Goal: Task Accomplishment & Management: Manage account settings

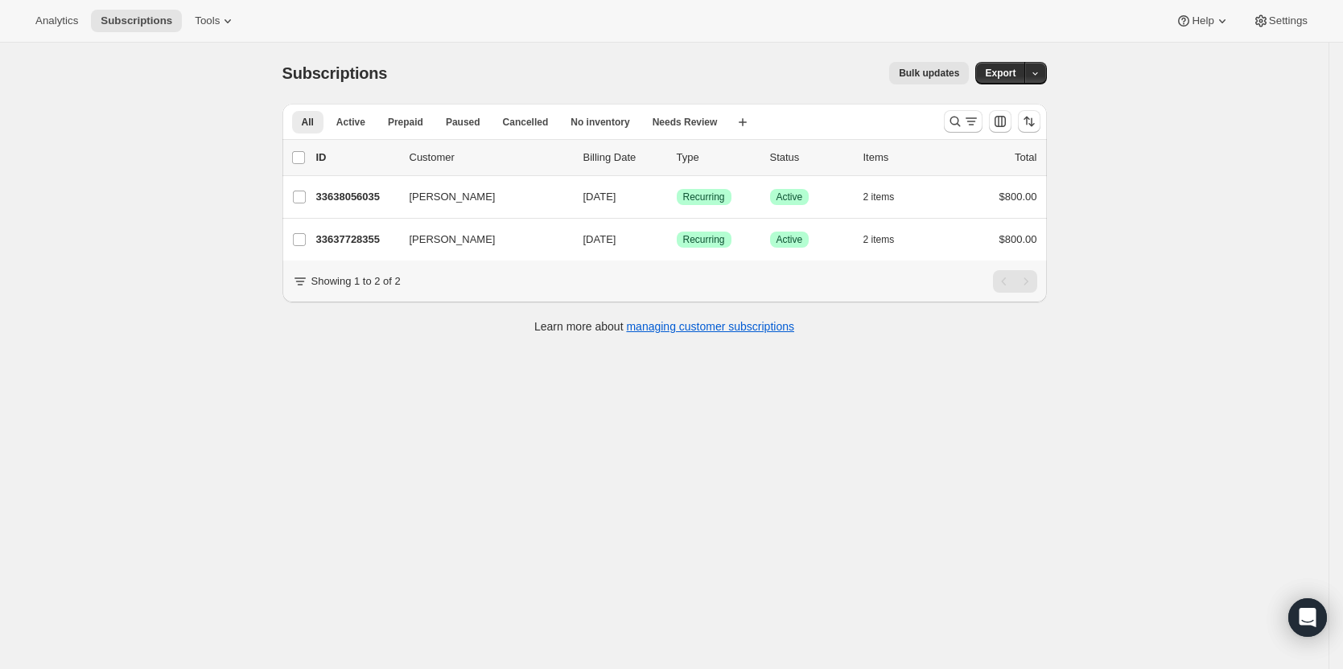
click at [971, 109] on div at bounding box center [991, 121] width 109 height 32
click at [971, 120] on icon "Search and filter results" at bounding box center [971, 121] width 16 height 16
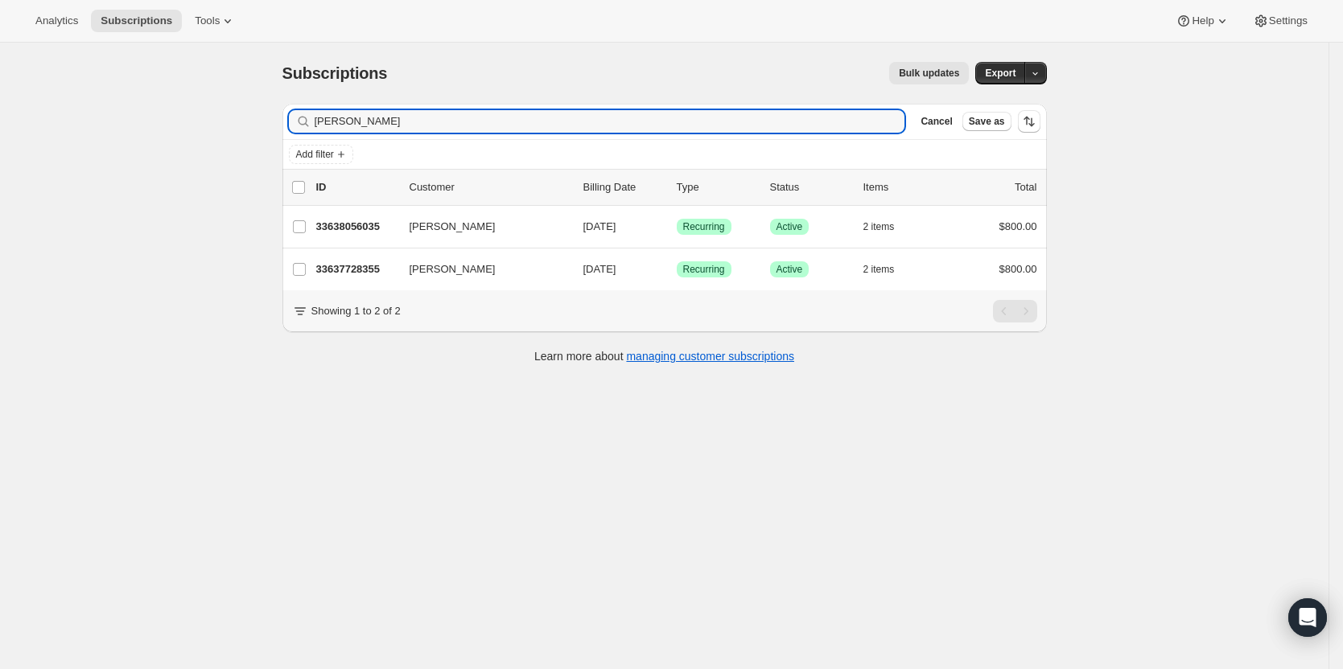
drag, startPoint x: 555, startPoint y: 114, endPoint x: 240, endPoint y: 130, distance: 315.7
click at [244, 130] on div "Subscriptions. This page is ready Subscriptions Bulk updates More actions Bulk …" at bounding box center [664, 377] width 1328 height 669
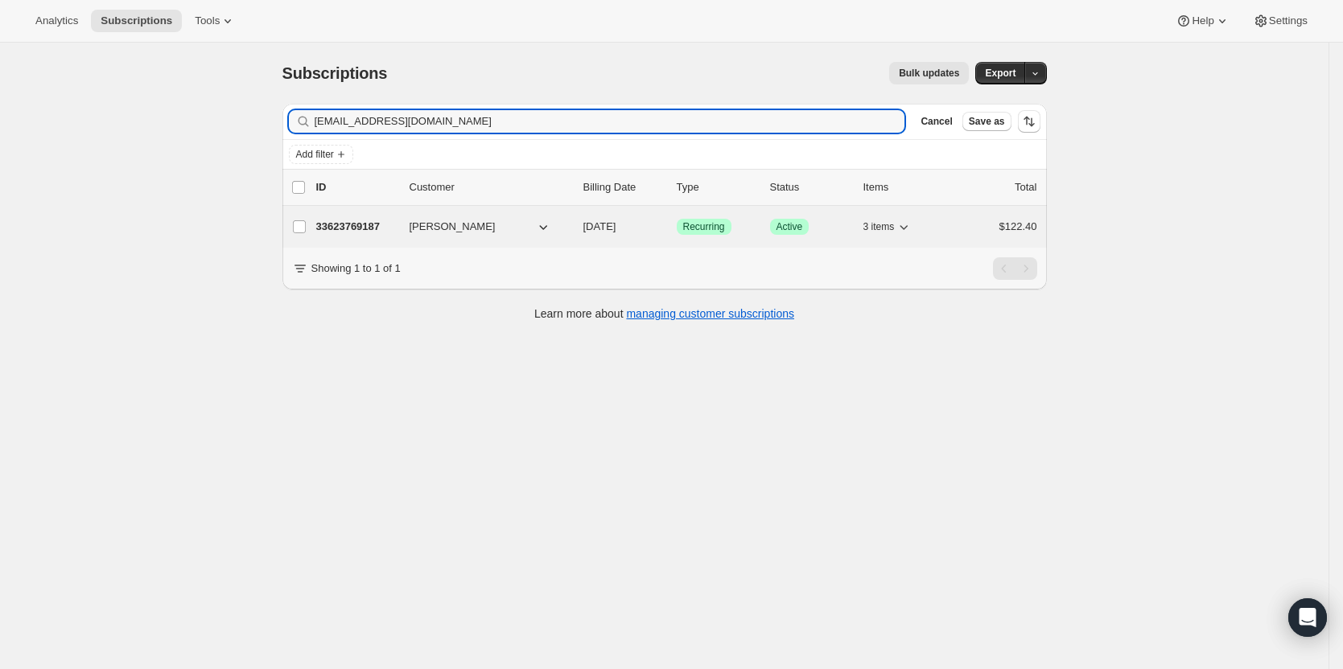
type input "[EMAIL_ADDRESS][DOMAIN_NAME]"
click at [351, 227] on p "33623769187" at bounding box center [356, 227] width 80 height 16
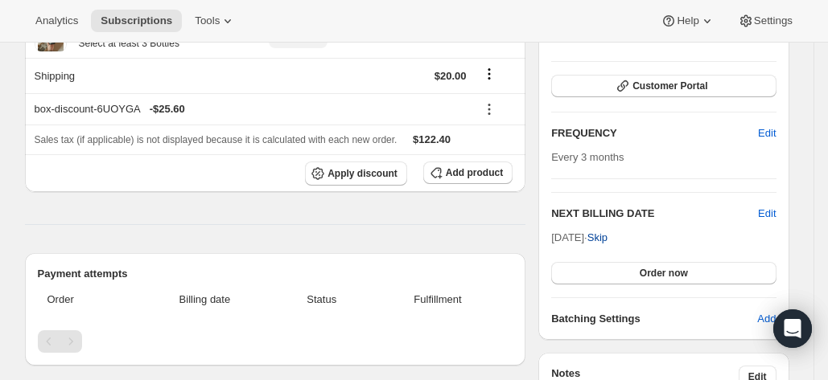
scroll to position [212, 0]
click at [769, 211] on span "Edit" at bounding box center [767, 215] width 18 height 16
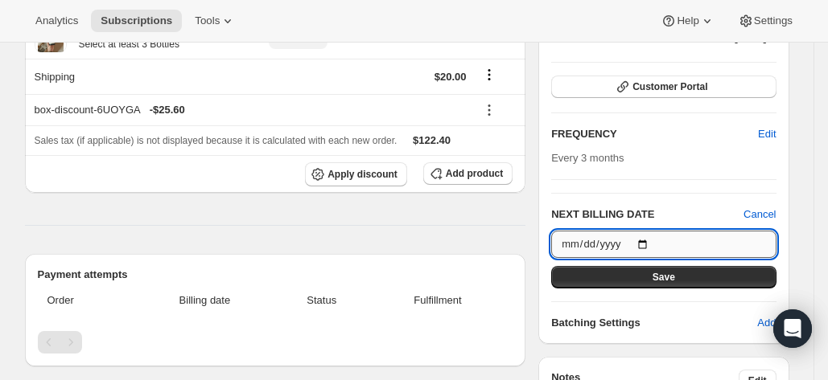
click at [761, 237] on input "[DATE]" at bounding box center [663, 244] width 224 height 27
type input "[DATE]"
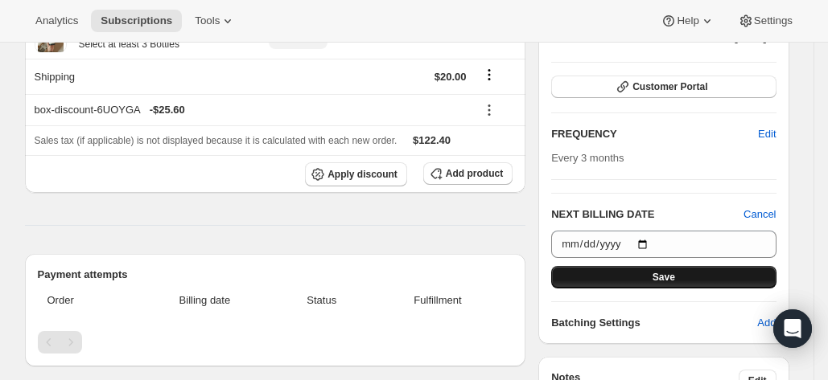
click at [670, 266] on button "Save" at bounding box center [663, 277] width 224 height 23
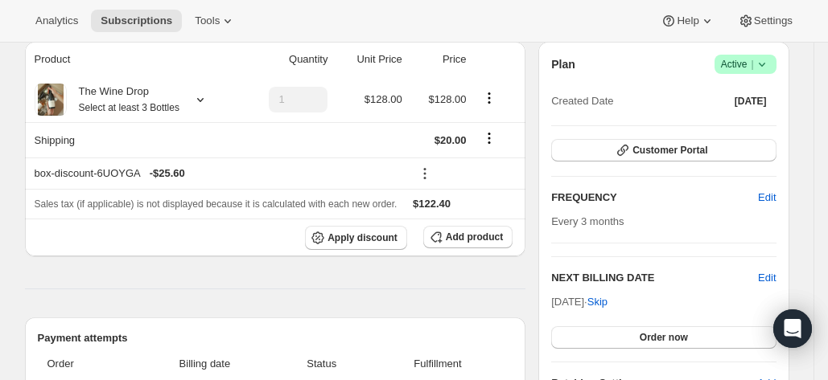
scroll to position [220, 0]
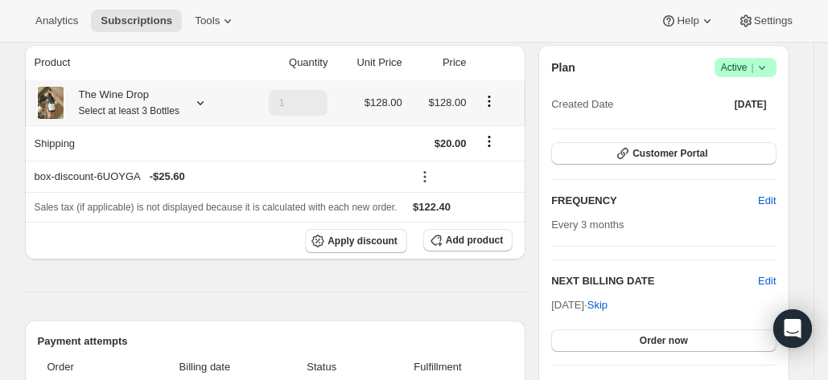
click at [207, 102] on icon at bounding box center [200, 103] width 16 height 16
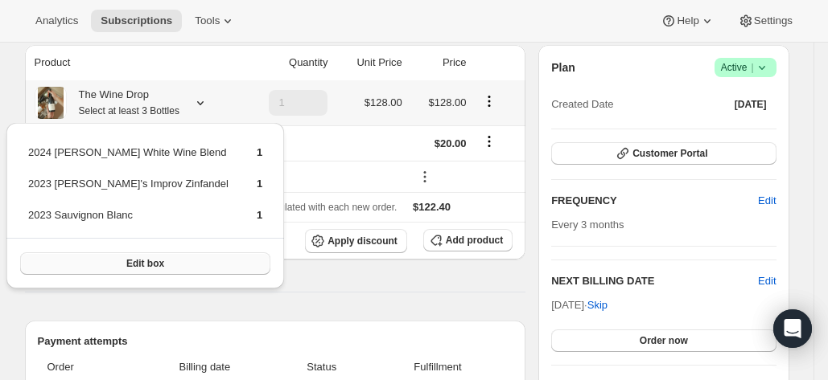
click at [185, 265] on button "Edit box" at bounding box center [145, 264] width 250 height 23
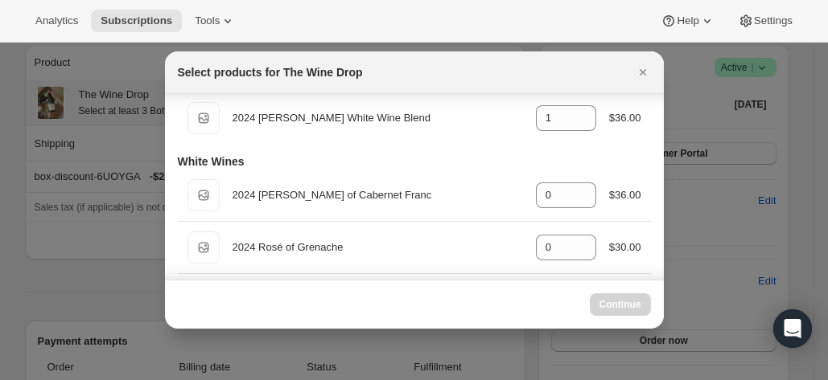
scroll to position [0, 0]
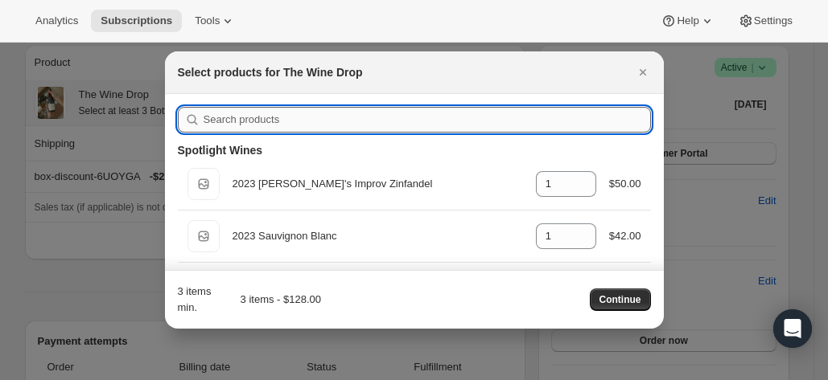
click at [302, 118] on input ":r7v:" at bounding box center [427, 120] width 447 height 26
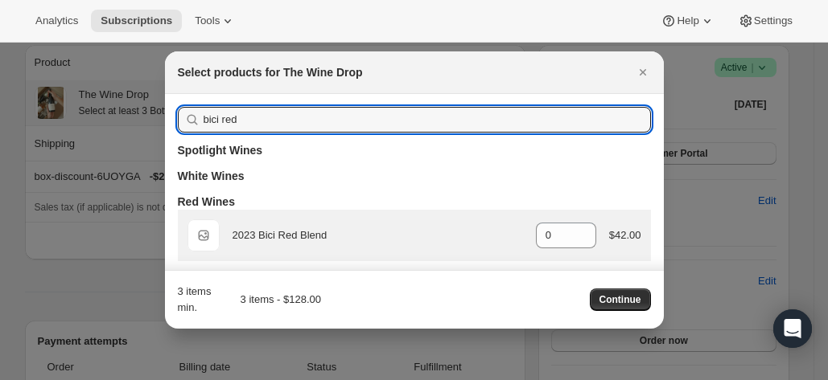
type input "bici red"
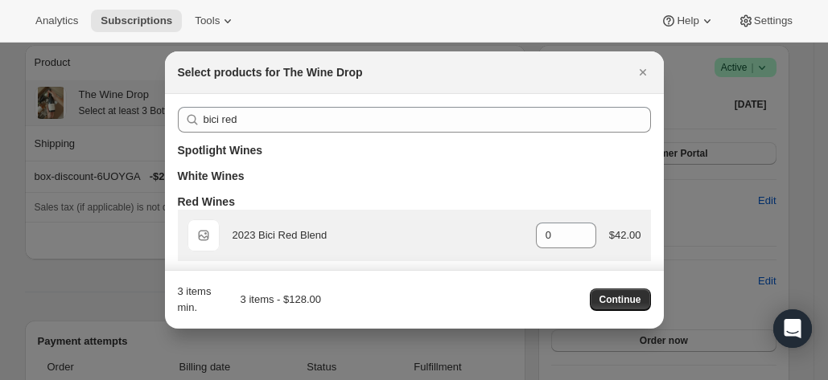
click at [307, 237] on div "2023 Bici Red Blend" at bounding box center [377, 236] width 290 height 16
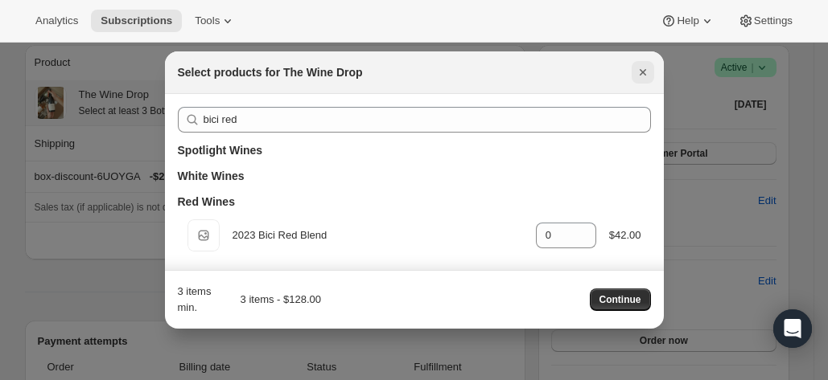
click at [642, 67] on icon "Close" at bounding box center [643, 72] width 16 height 16
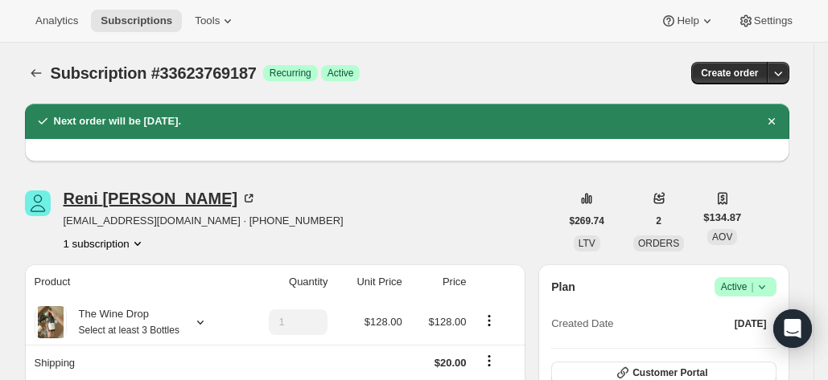
click at [85, 192] on div "[PERSON_NAME]" at bounding box center [161, 199] width 194 height 16
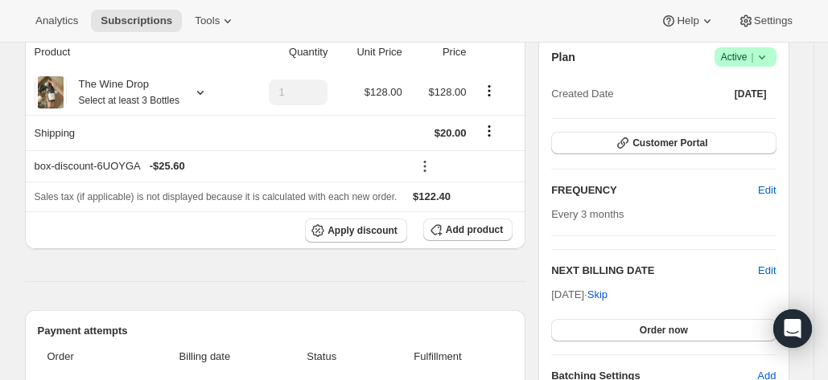
scroll to position [208, 0]
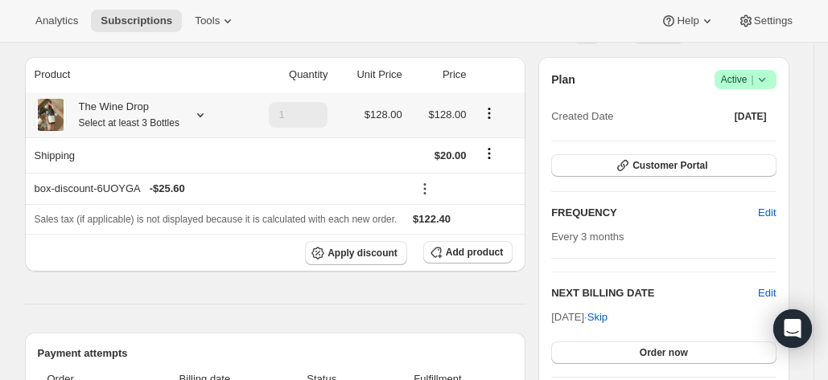
click at [200, 115] on icon at bounding box center [200, 115] width 6 height 4
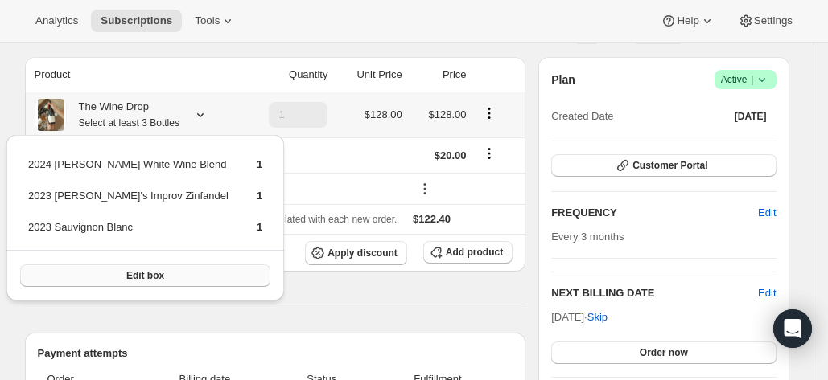
click at [167, 274] on button "Edit box" at bounding box center [145, 276] width 250 height 23
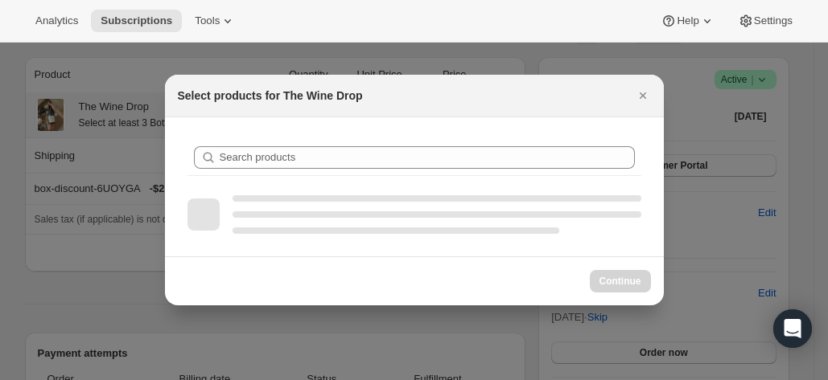
scroll to position [0, 0]
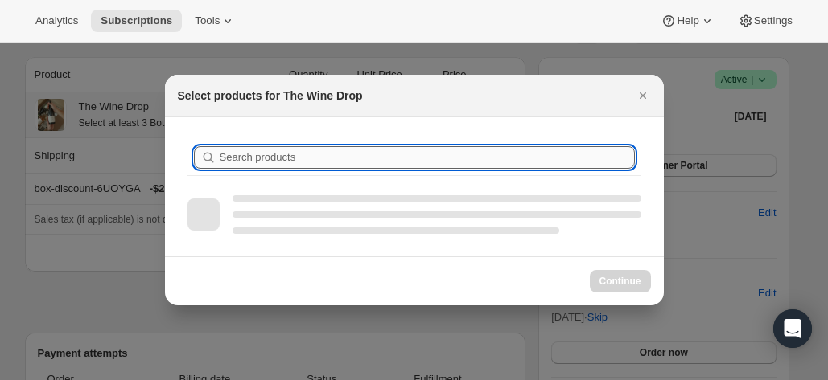
click at [416, 152] on input "Search products" at bounding box center [427, 157] width 415 height 23
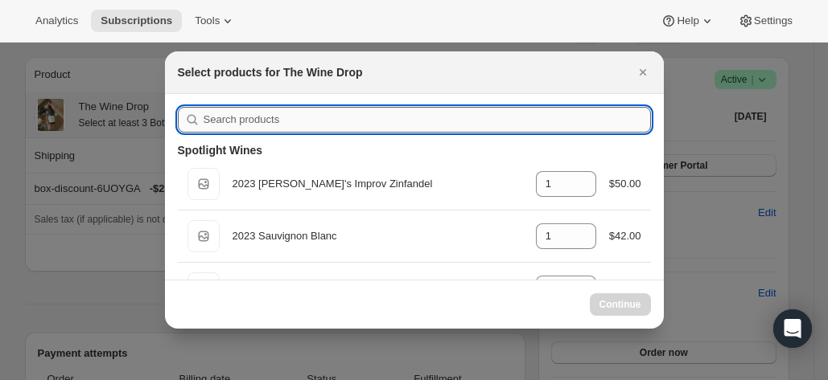
click at [351, 126] on input ":r94:" at bounding box center [427, 120] width 447 height 26
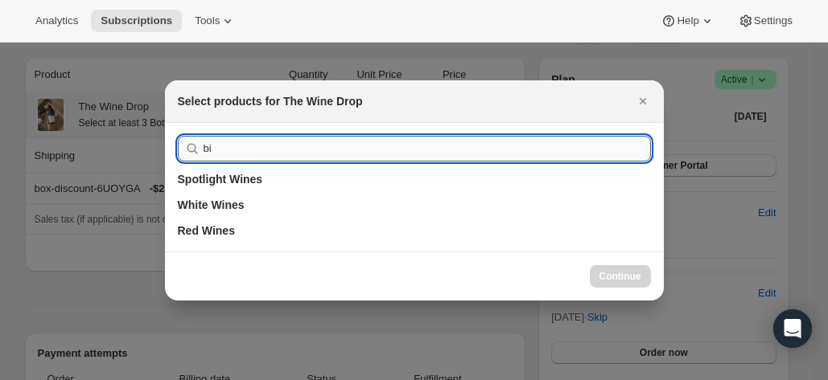
type input "b"
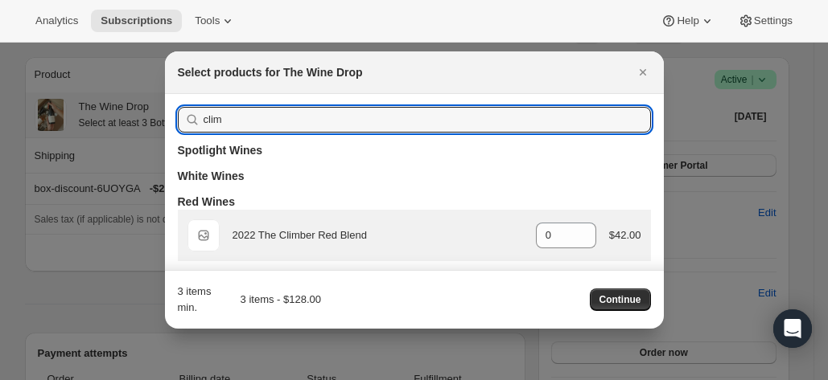
type input "clim"
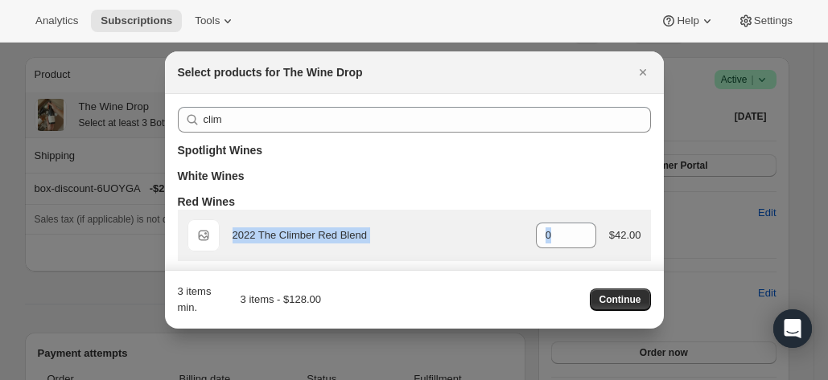
drag, startPoint x: 209, startPoint y: 239, endPoint x: 601, endPoint y: 229, distance: 391.9
click at [601, 229] on div "Default Title 2022 The Climber Red Blend gid://shopify/ProductVariant/434415244…" at bounding box center [414, 236] width 454 height 32
click at [550, 228] on input "0" at bounding box center [554, 236] width 36 height 26
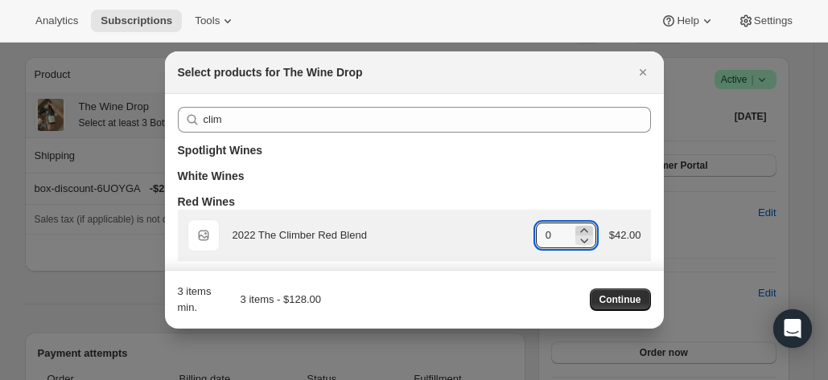
click at [577, 231] on icon ":r94:" at bounding box center [584, 231] width 16 height 16
type input "1"
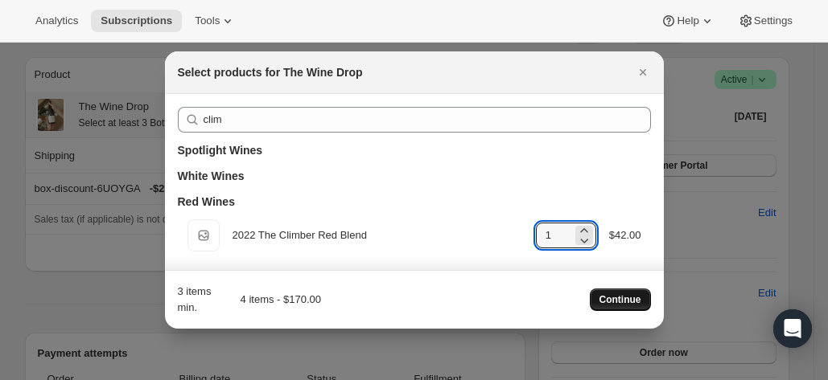
click at [621, 291] on button "Continue" at bounding box center [620, 300] width 61 height 23
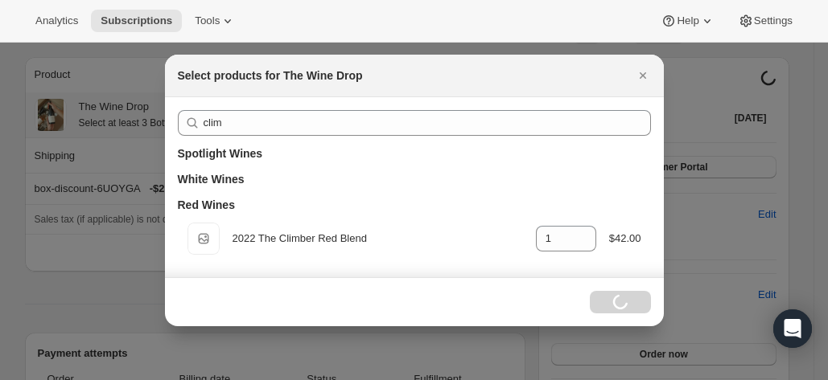
scroll to position [282, 0]
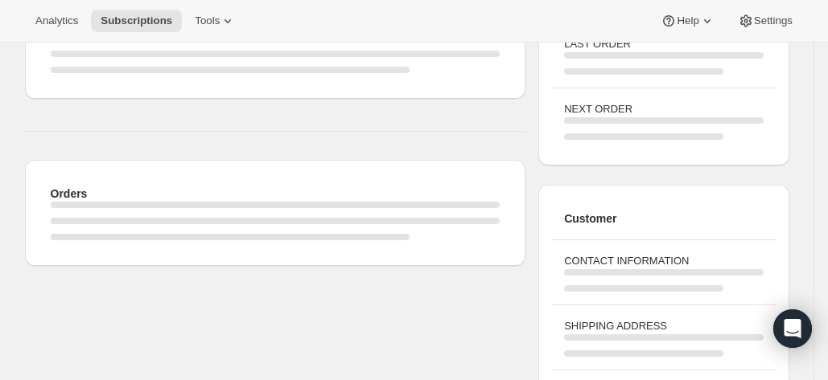
click at [649, 301] on div "CONTACT INFORMATION" at bounding box center [663, 272] width 224 height 65
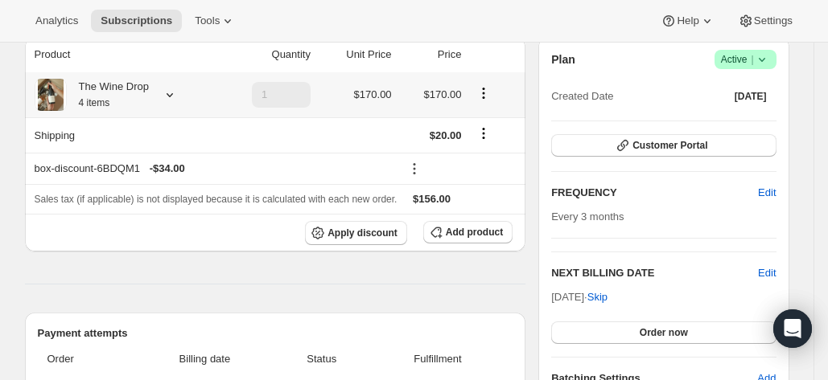
scroll to position [302, 0]
click at [171, 89] on icon at bounding box center [170, 94] width 16 height 16
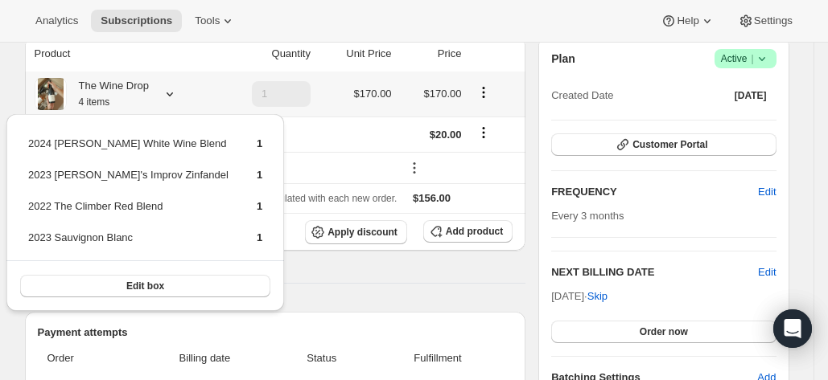
scroll to position [298, 0]
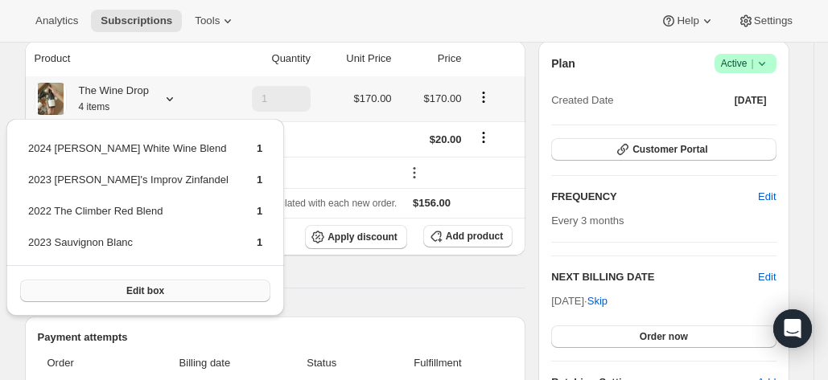
click at [146, 286] on span "Edit box" at bounding box center [145, 291] width 38 height 13
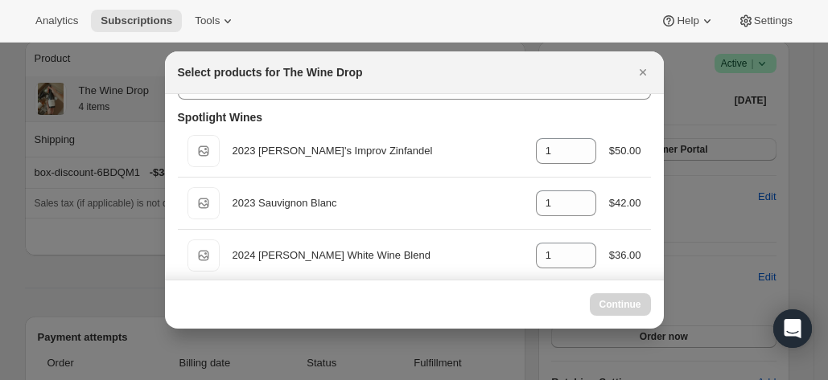
scroll to position [0, 0]
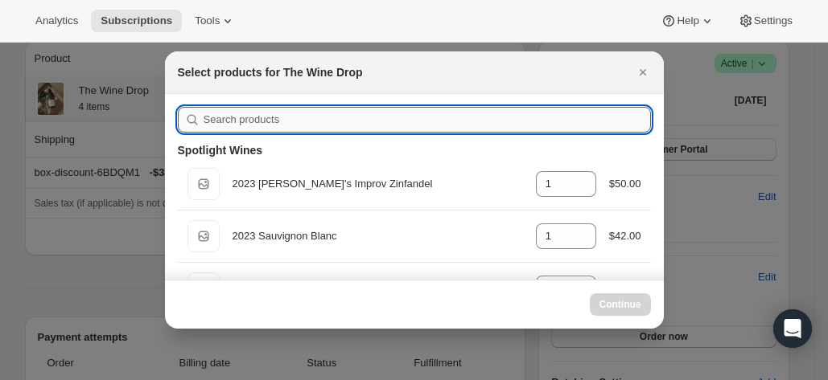
click at [299, 126] on input ":rf0:" at bounding box center [427, 120] width 447 height 26
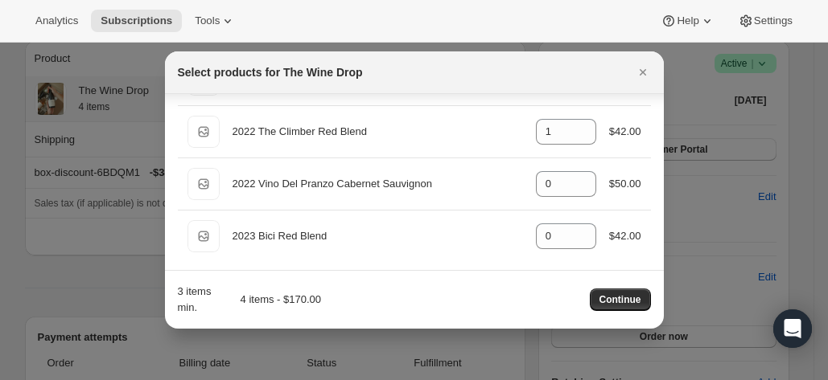
scroll to position [626, 0]
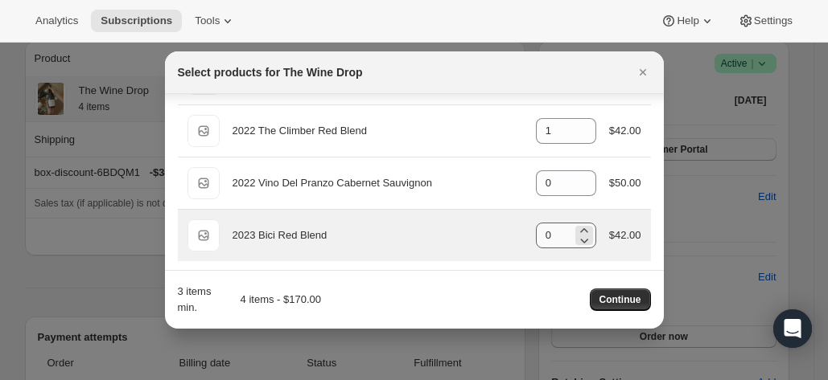
type input "b"
click at [560, 228] on input "0" at bounding box center [554, 236] width 36 height 26
click at [576, 232] on icon ":rf0:" at bounding box center [584, 240] width 16 height 16
click at [576, 224] on icon ":rf0:" at bounding box center [584, 231] width 16 height 16
type input "1"
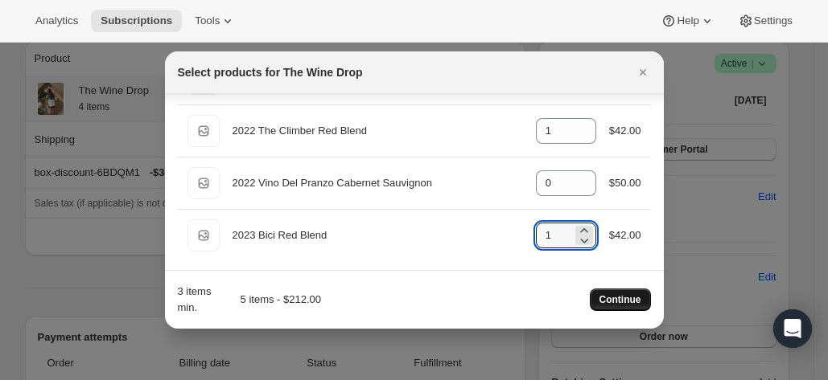
click at [623, 301] on span "Continue" at bounding box center [620, 300] width 42 height 13
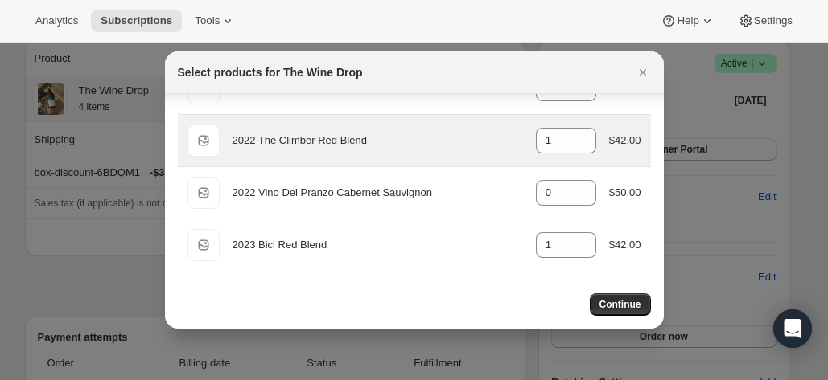
scroll to position [298, 0]
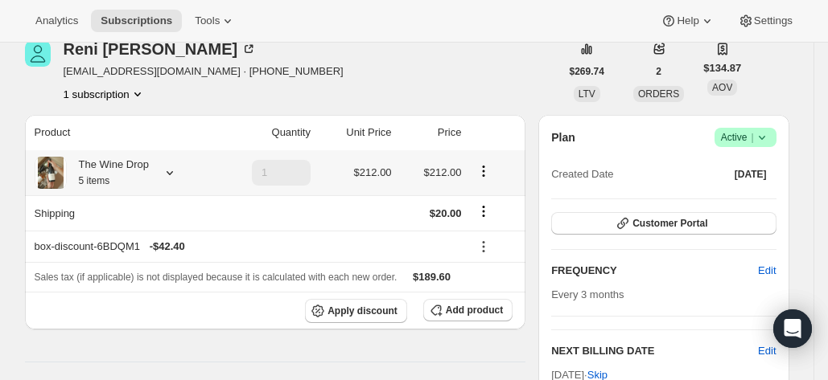
click at [183, 165] on div "The Wine Drop 5 items" at bounding box center [122, 173] width 175 height 32
click at [169, 171] on icon at bounding box center [170, 173] width 16 height 16
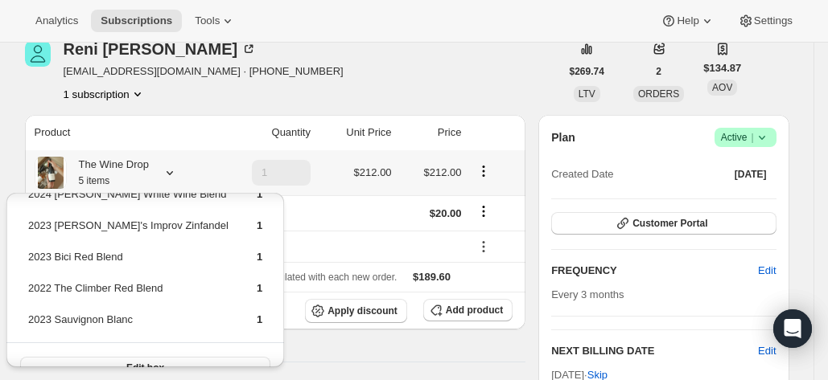
scroll to position [53, 0]
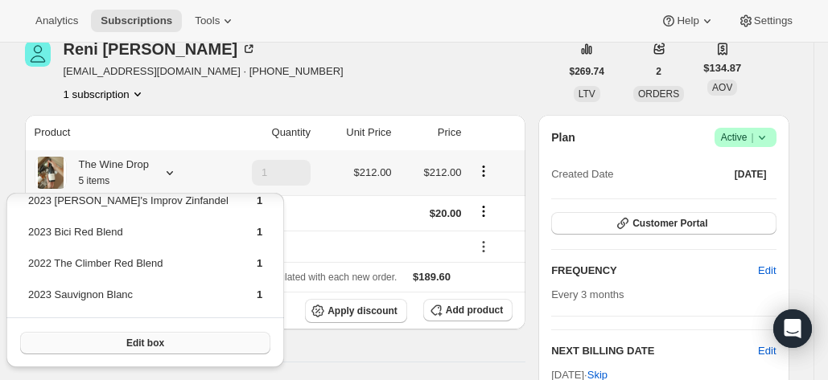
click at [129, 353] on button "Edit box" at bounding box center [145, 343] width 250 height 23
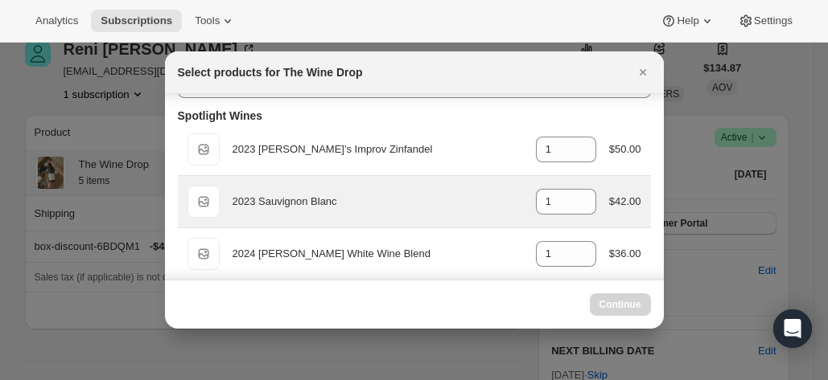
scroll to position [59, 0]
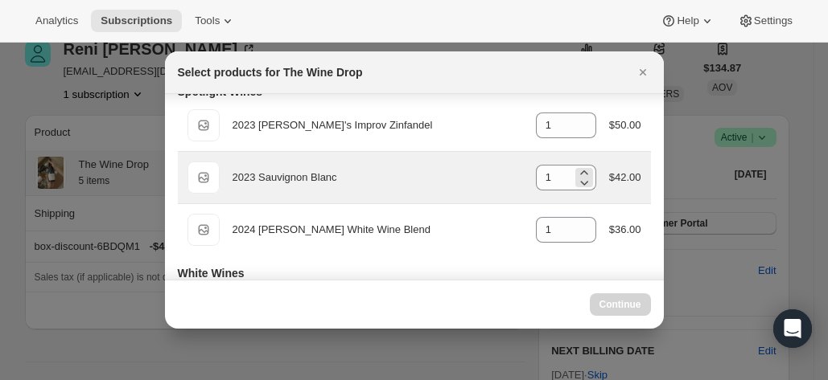
click at [561, 170] on div "1" at bounding box center [566, 178] width 60 height 26
click at [576, 179] on icon ":rkm:" at bounding box center [584, 183] width 16 height 16
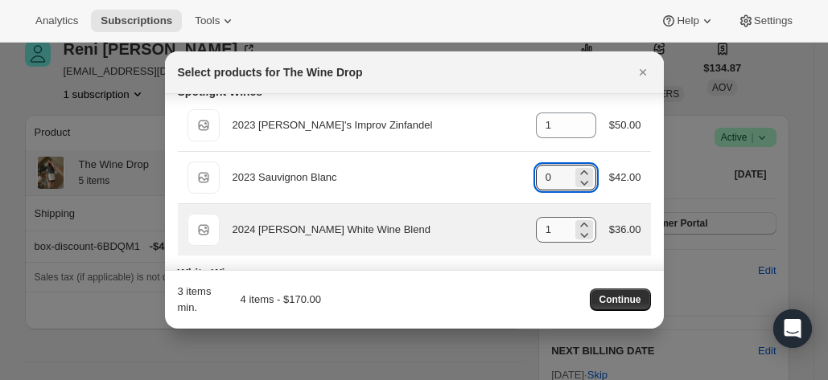
type input "0"
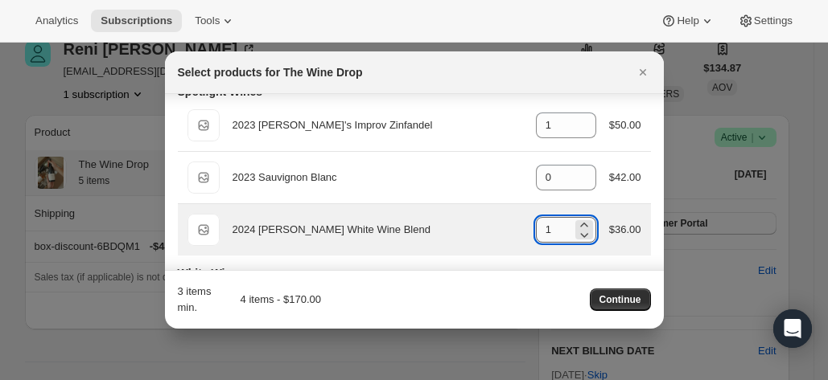
click at [544, 232] on input "1" at bounding box center [554, 230] width 36 height 26
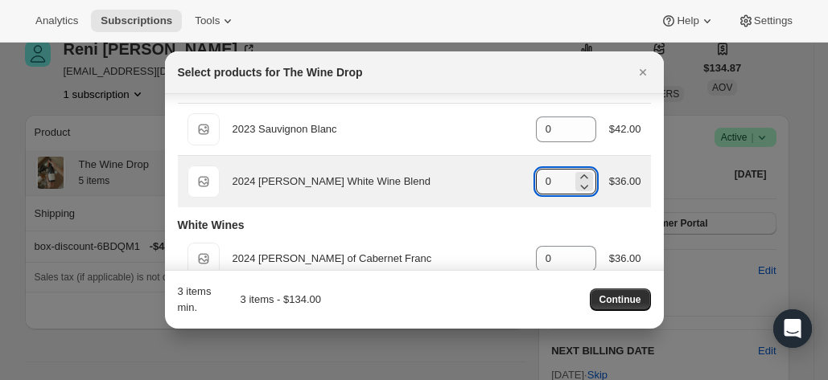
scroll to position [0, 0]
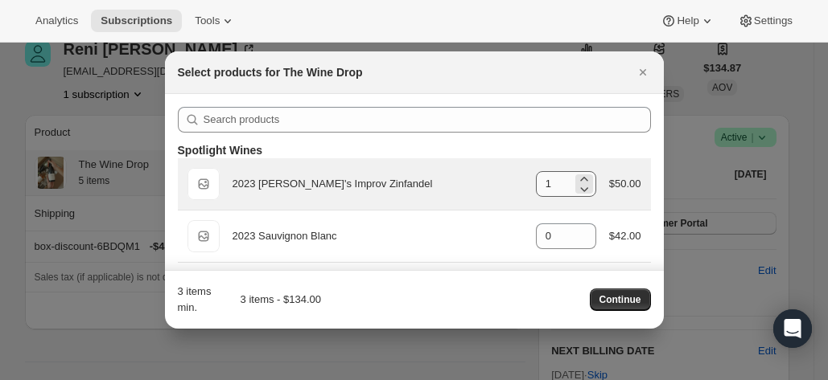
type input "0"
click at [543, 186] on input "1" at bounding box center [554, 184] width 36 height 26
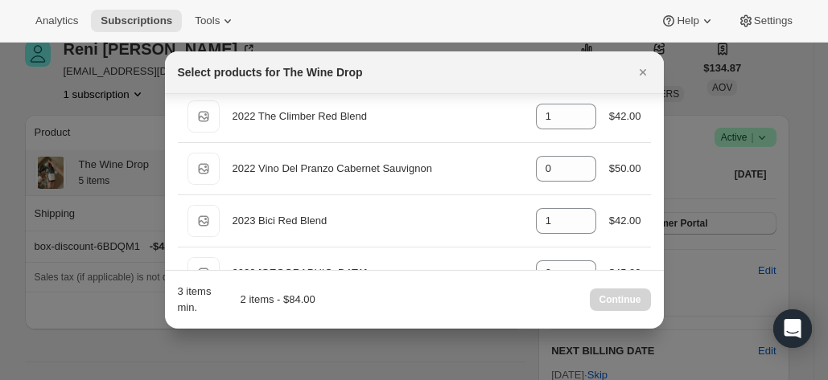
scroll to position [1146, 0]
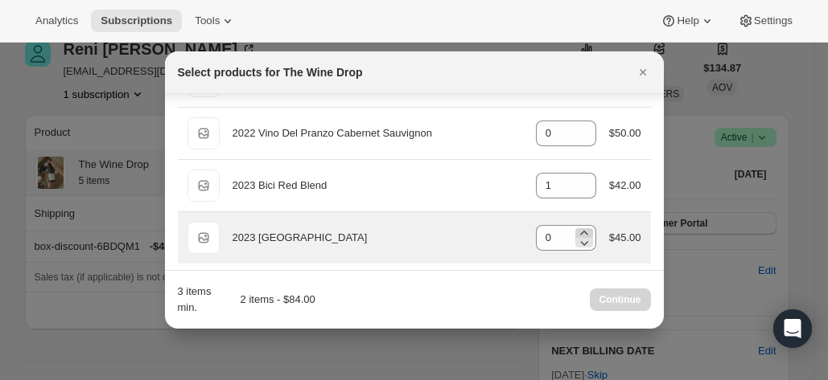
type input "0"
click at [576, 228] on icon ":rkm:" at bounding box center [584, 233] width 16 height 16
type input "1"
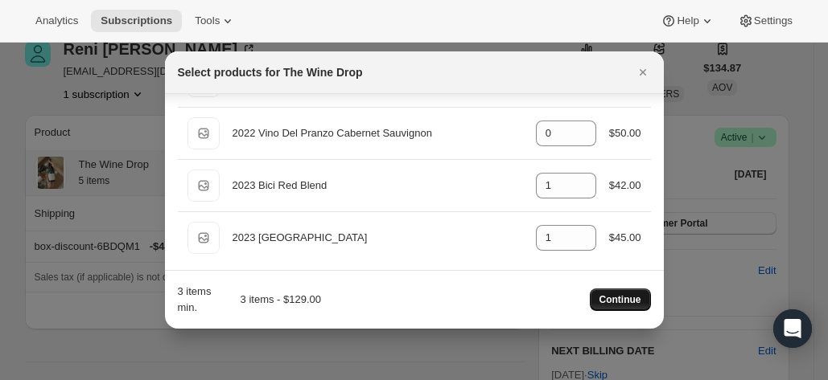
click at [614, 297] on span "Continue" at bounding box center [620, 300] width 42 height 13
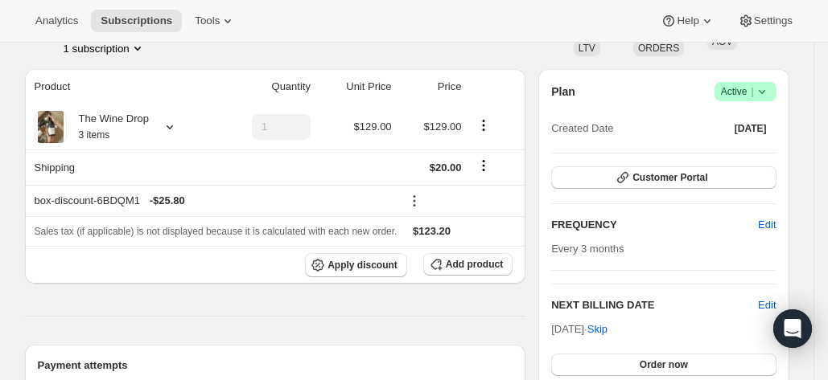
scroll to position [418, 0]
click at [171, 126] on icon at bounding box center [170, 126] width 16 height 16
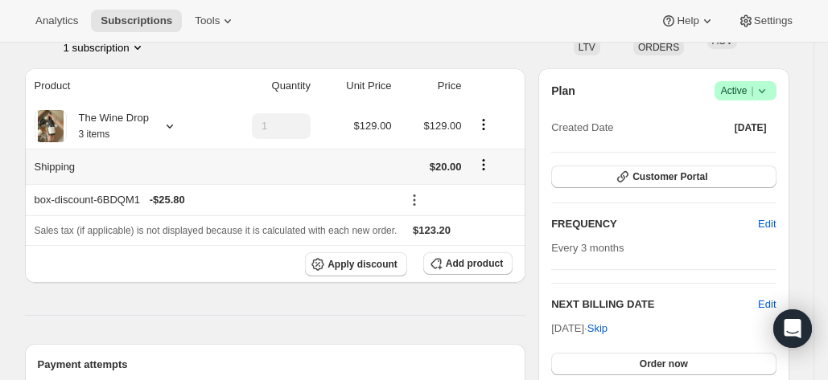
scroll to position [447, 0]
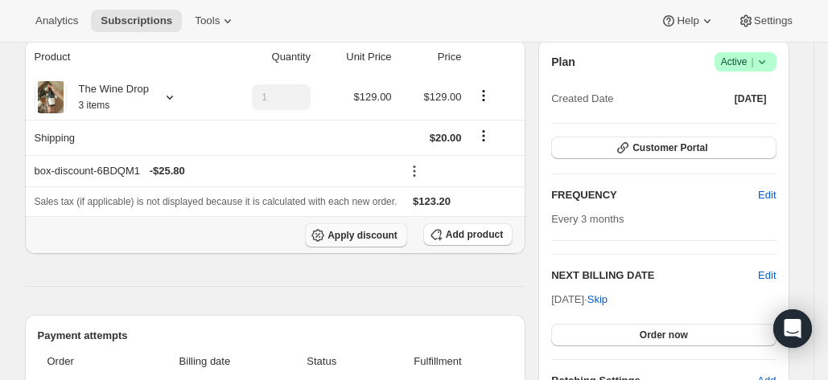
click at [349, 234] on span "Apply discount" at bounding box center [362, 235] width 70 height 13
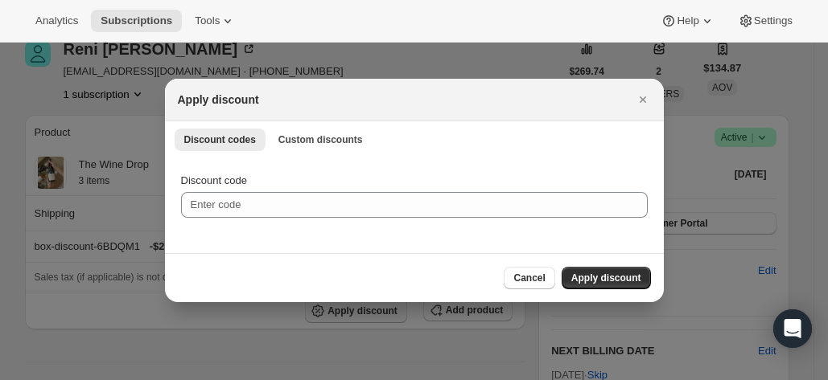
scroll to position [0, 0]
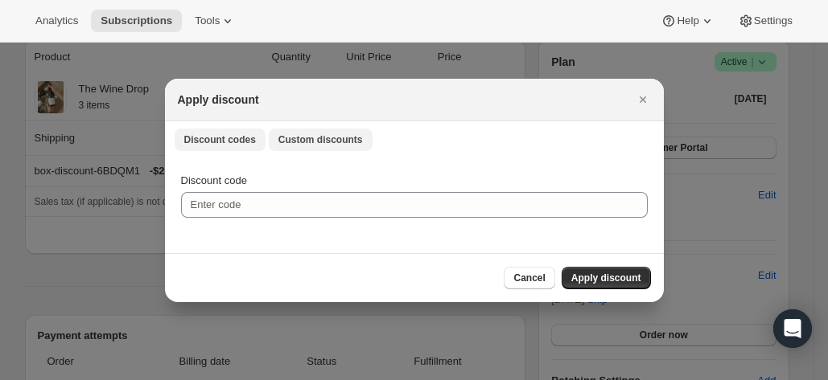
click at [296, 146] on button "Custom discounts" at bounding box center [321, 140] width 104 height 23
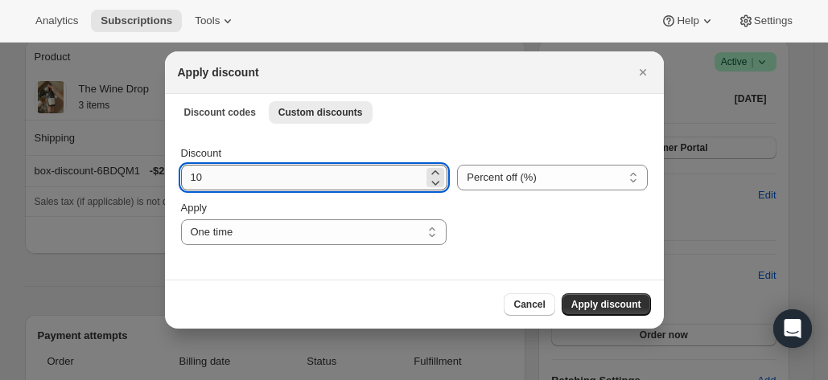
click at [341, 178] on input "10" at bounding box center [302, 178] width 243 height 26
type input "1"
type input "2"
type input "10"
click at [593, 304] on span "Apply discount" at bounding box center [606, 304] width 70 height 13
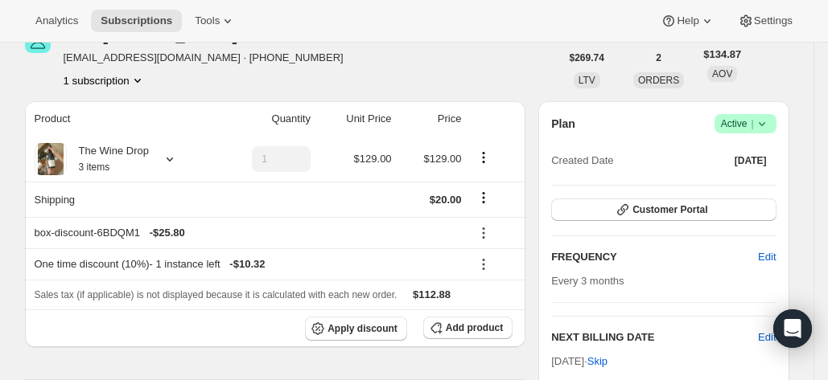
scroll to position [388, 0]
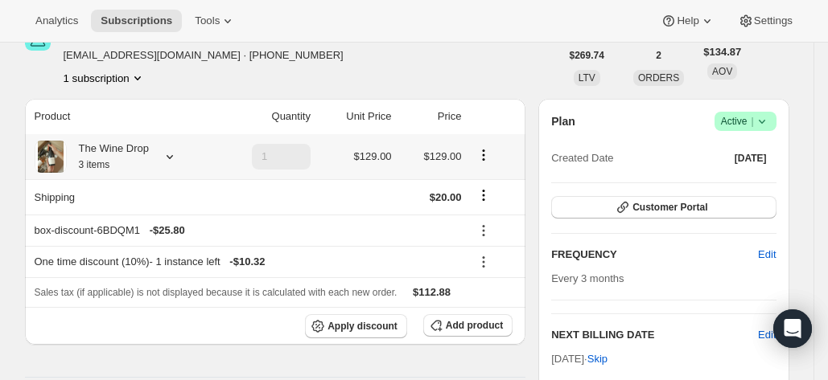
click at [173, 162] on icon at bounding box center [170, 157] width 16 height 16
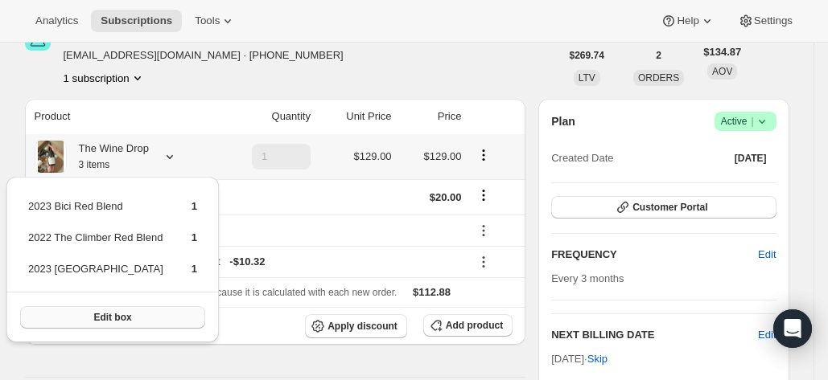
click at [146, 319] on button "Edit box" at bounding box center [112, 317] width 185 height 23
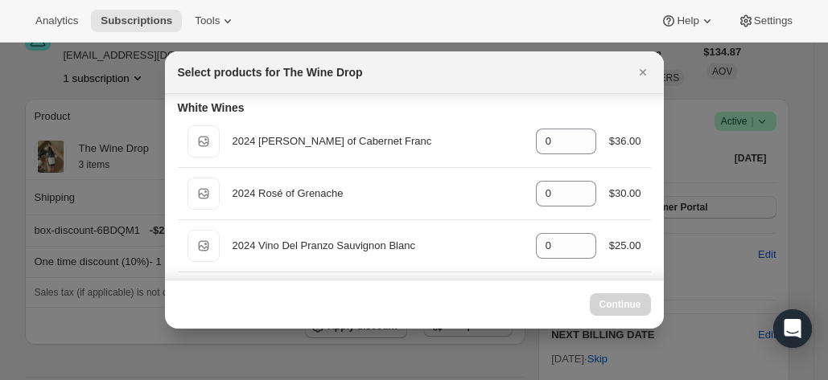
scroll to position [222, 0]
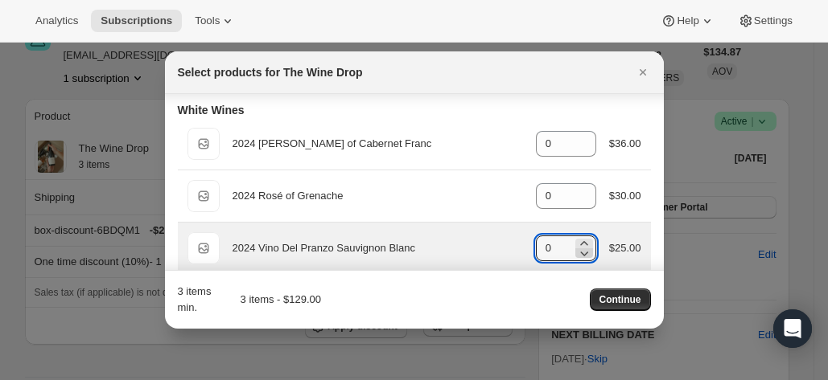
click at [576, 245] on icon ":rtp:" at bounding box center [584, 253] width 16 height 16
click at [576, 238] on icon ":rtp:" at bounding box center [584, 244] width 16 height 16
type input "1"
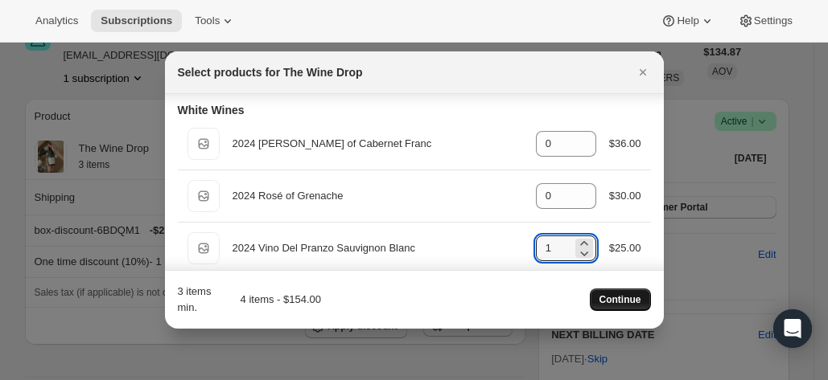
click at [610, 294] on button "Continue" at bounding box center [620, 300] width 61 height 23
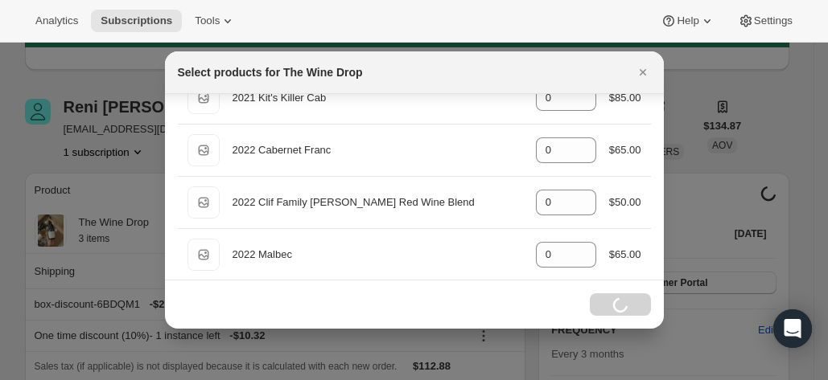
scroll to position [462, 0]
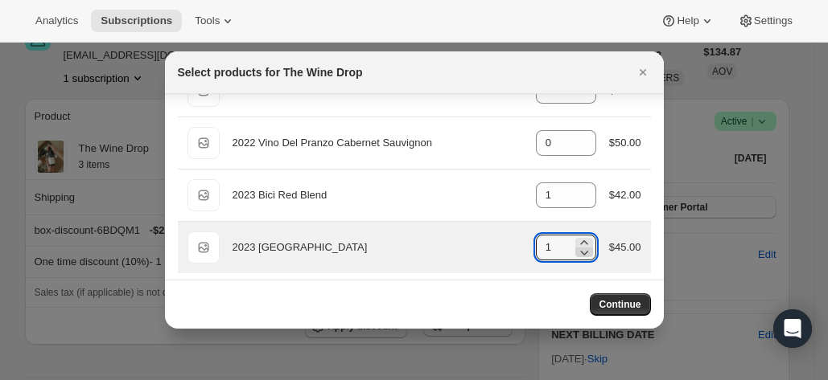
click at [576, 253] on icon ":rtp:" at bounding box center [584, 253] width 16 height 16
type input "0"
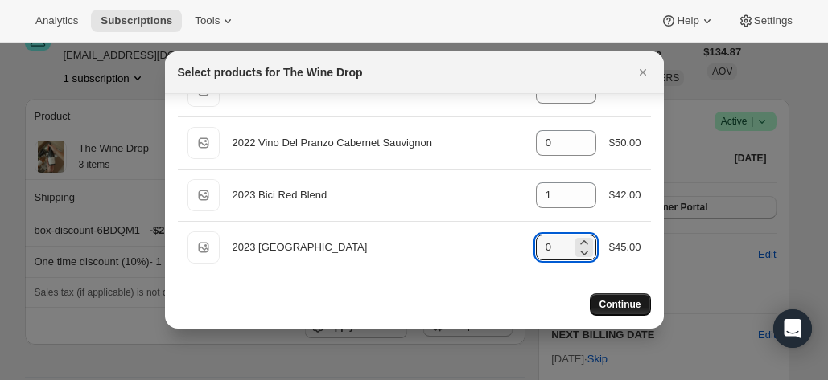
click at [619, 303] on span "Continue" at bounding box center [620, 304] width 42 height 13
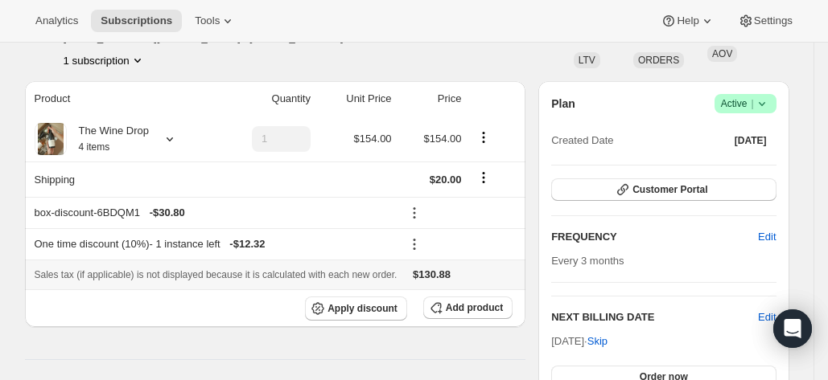
scroll to position [472, 0]
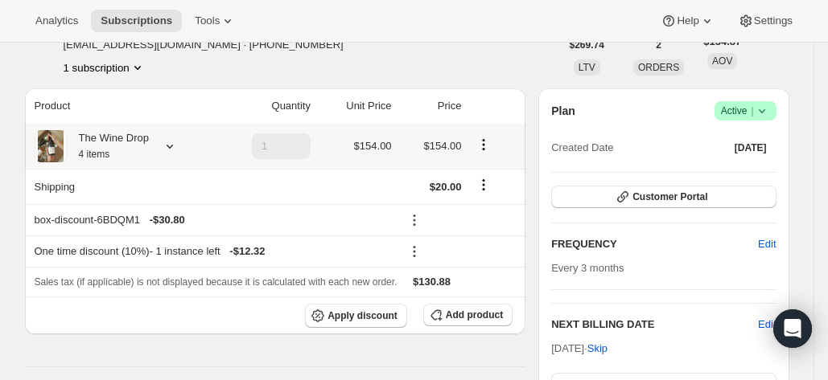
click at [164, 150] on div at bounding box center [166, 146] width 23 height 16
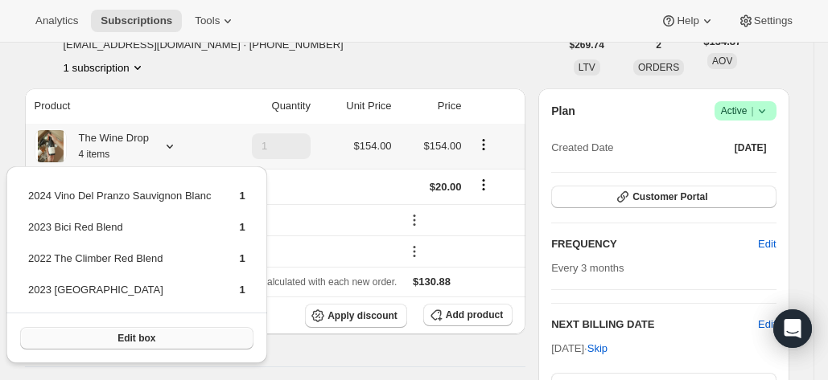
click at [175, 343] on button "Edit box" at bounding box center [136, 338] width 233 height 23
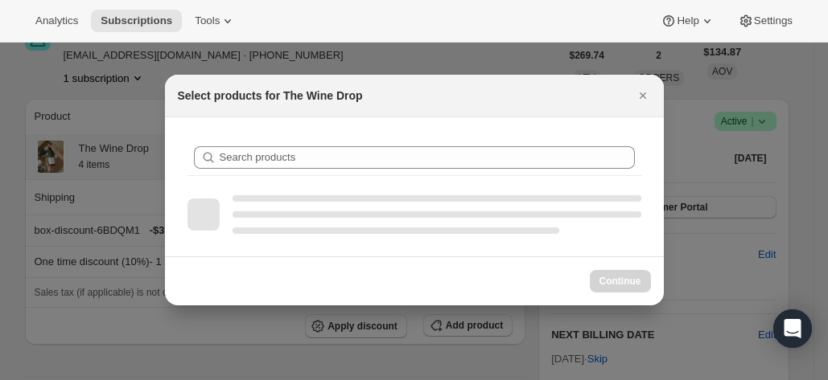
scroll to position [0, 0]
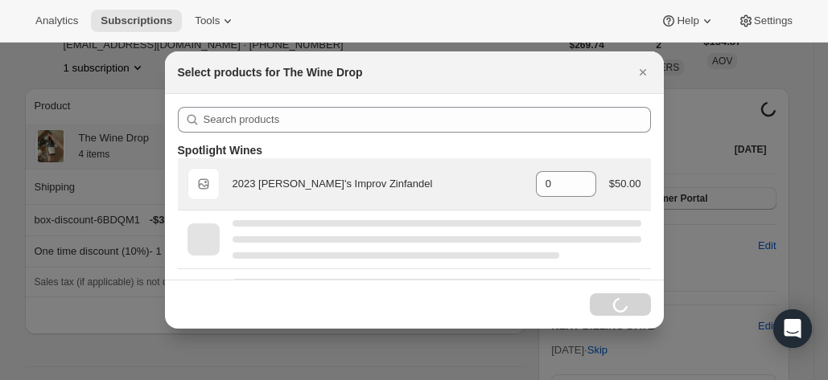
click at [504, 215] on div ":r14h:" at bounding box center [414, 240] width 473 height 58
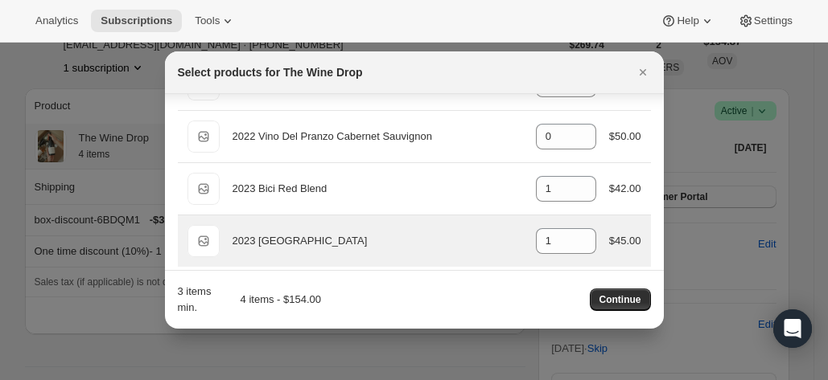
scroll to position [1146, 0]
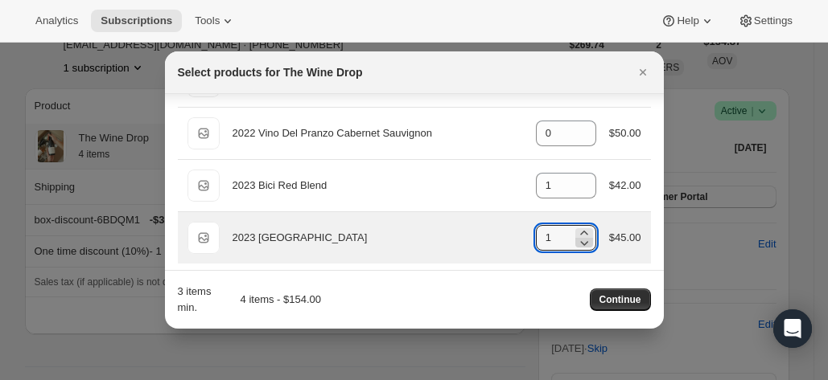
click at [580, 241] on icon ":r14h:" at bounding box center [584, 243] width 8 height 5
type input "0"
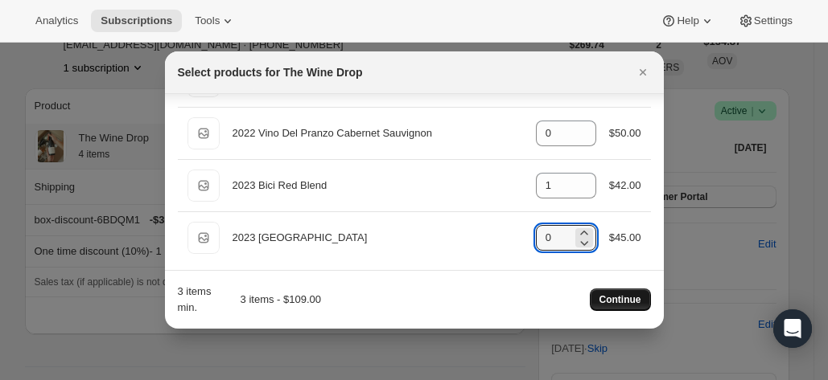
click at [619, 305] on span "Continue" at bounding box center [620, 300] width 42 height 13
click at [620, 294] on button "Continue" at bounding box center [620, 300] width 61 height 23
click at [636, 72] on icon "Close" at bounding box center [643, 72] width 16 height 16
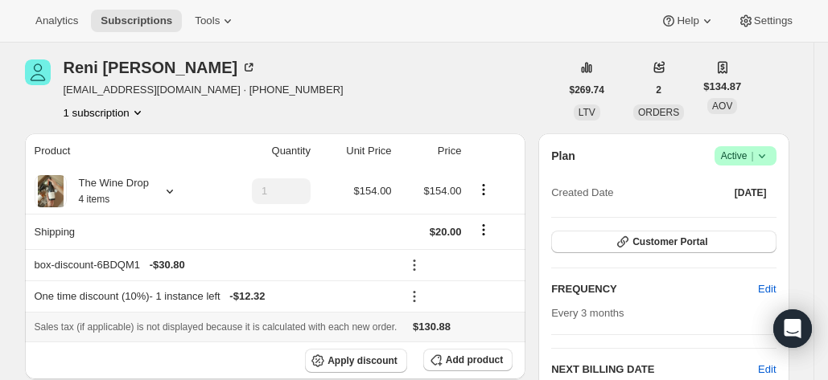
scroll to position [787, 0]
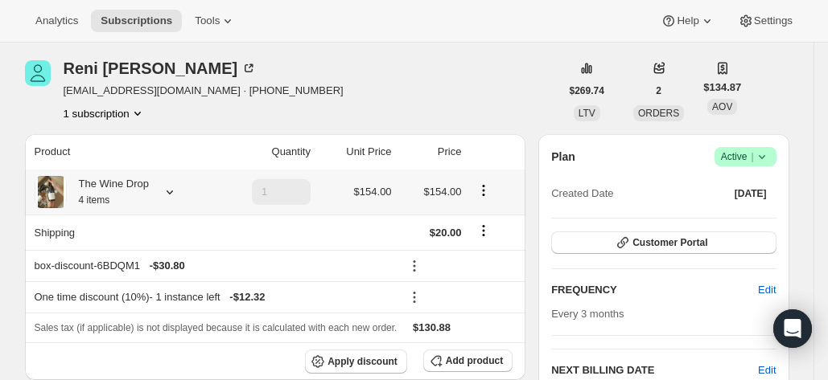
click at [162, 199] on div at bounding box center [166, 192] width 23 height 16
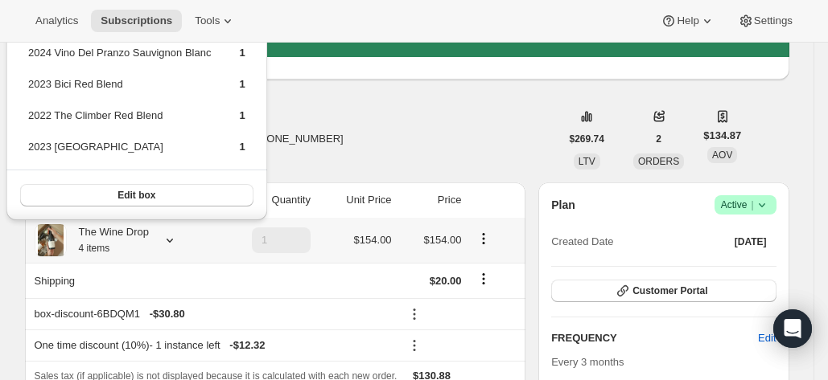
scroll to position [734, 0]
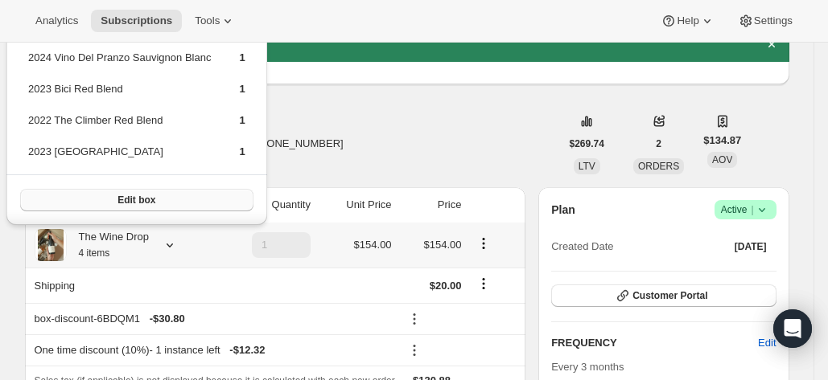
click at [191, 198] on button "Edit box" at bounding box center [136, 200] width 233 height 23
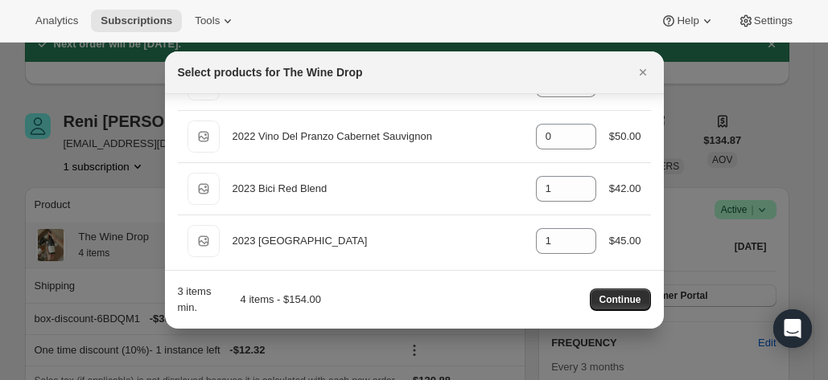
scroll to position [1146, 0]
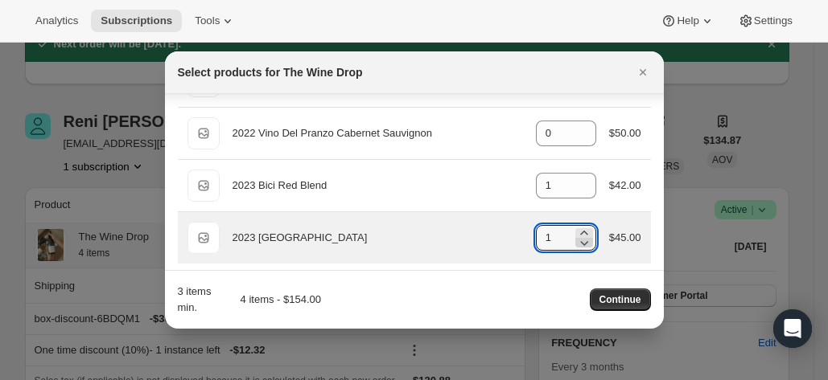
click at [576, 235] on icon ":r197:" at bounding box center [584, 243] width 16 height 16
type input "0"
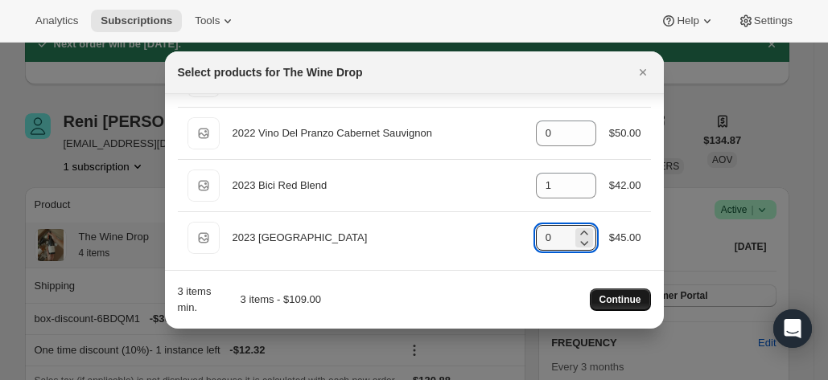
click at [616, 294] on button "Continue" at bounding box center [620, 300] width 61 height 23
click at [606, 301] on span "Continue" at bounding box center [620, 300] width 42 height 13
click at [639, 72] on icon "Close" at bounding box center [643, 72] width 16 height 16
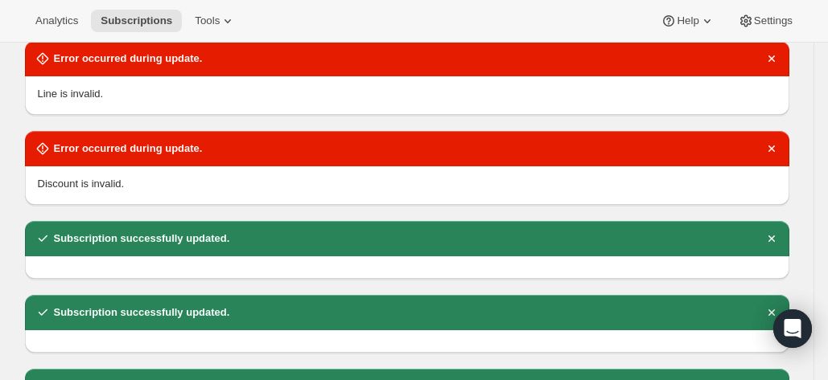
scroll to position [0, 0]
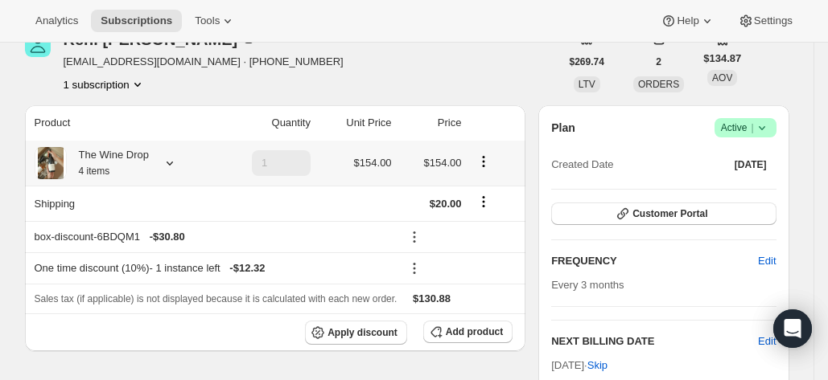
click at [176, 163] on icon at bounding box center [170, 163] width 16 height 16
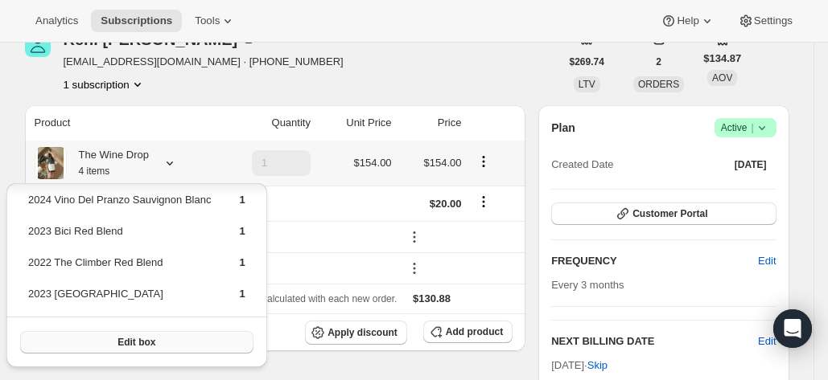
click at [133, 350] on button "Edit box" at bounding box center [136, 342] width 233 height 23
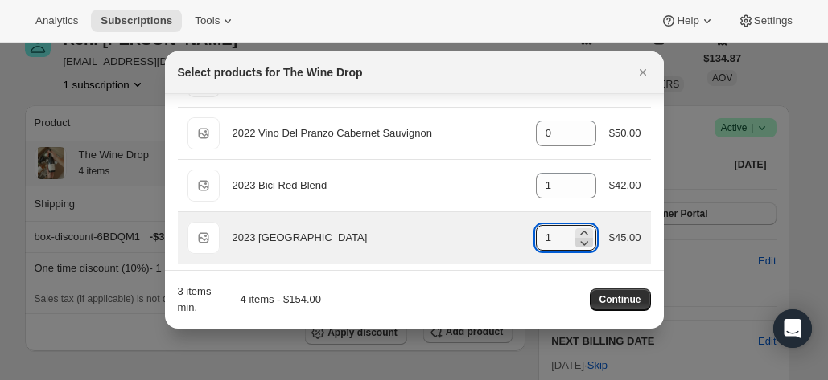
click at [576, 241] on icon ":r1cc:" at bounding box center [584, 243] width 16 height 16
type input "0"
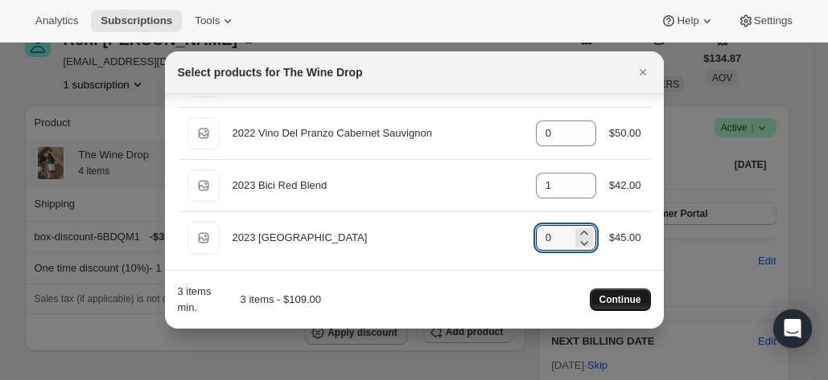
click at [623, 310] on button "Continue" at bounding box center [620, 300] width 61 height 23
click at [644, 68] on icon "Close" at bounding box center [643, 72] width 16 height 16
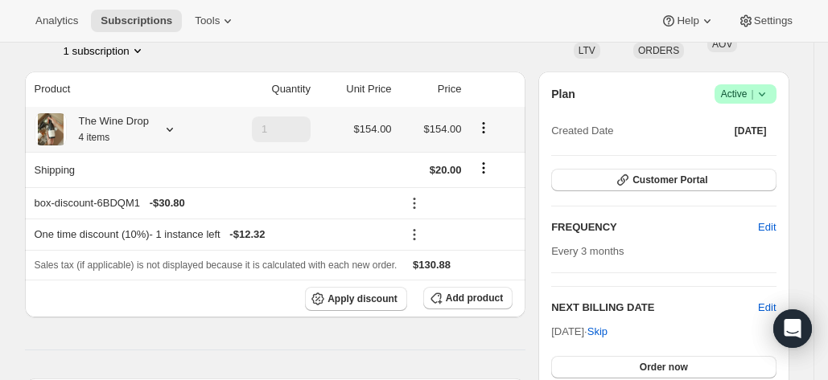
click at [174, 125] on icon at bounding box center [170, 129] width 16 height 16
